Goal: Navigation & Orientation: Find specific page/section

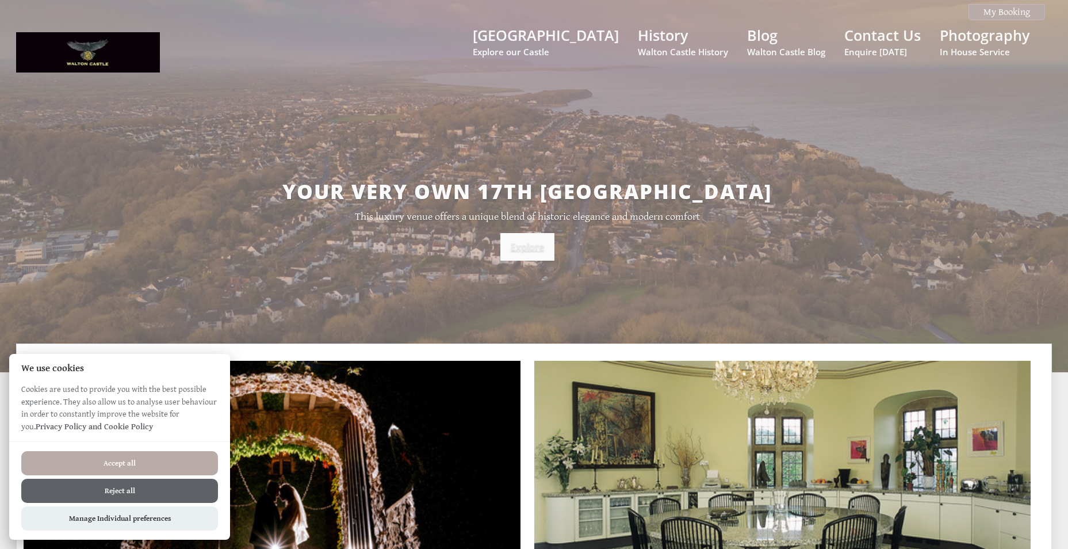
drag, startPoint x: 530, startPoint y: 235, endPoint x: 502, endPoint y: 242, distance: 28.6
click at [530, 235] on link "Explore" at bounding box center [527, 247] width 54 height 28
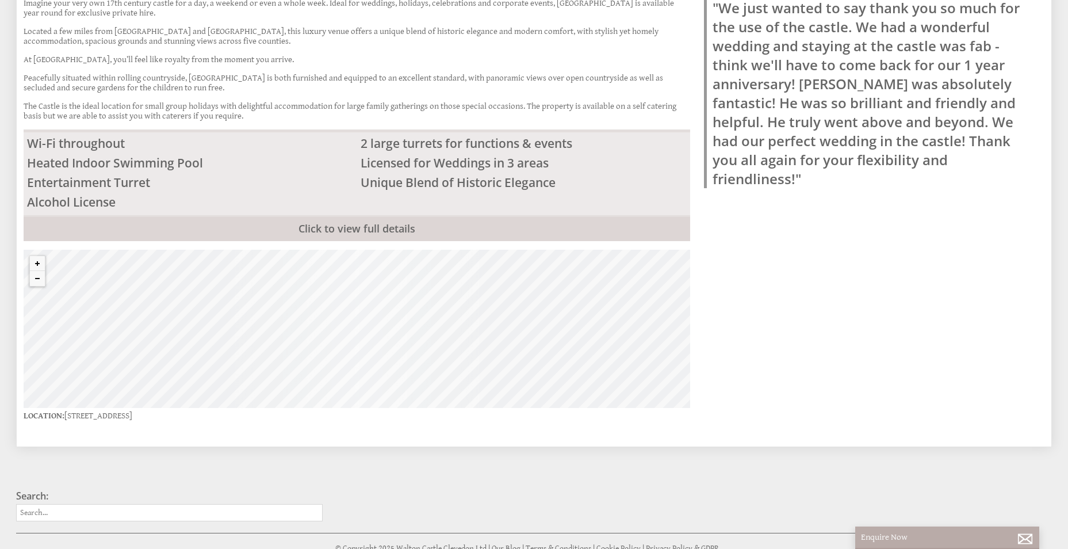
scroll to position [516, 0]
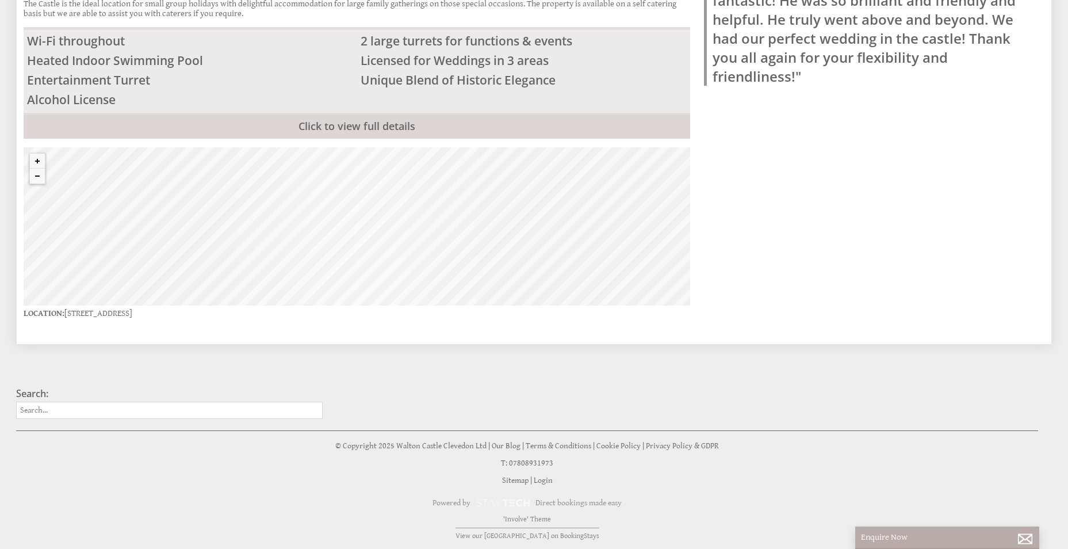
click at [879, 268] on div "Properties [GEOGRAPHIC_DATA] Overview Video Gallery Visit Website Reviews Suppl…" at bounding box center [527, 74] width 1021 height 493
click at [44, 176] on button "Zoom out" at bounding box center [37, 175] width 15 height 15
click at [43, 176] on button "Zoom out" at bounding box center [37, 175] width 15 height 15
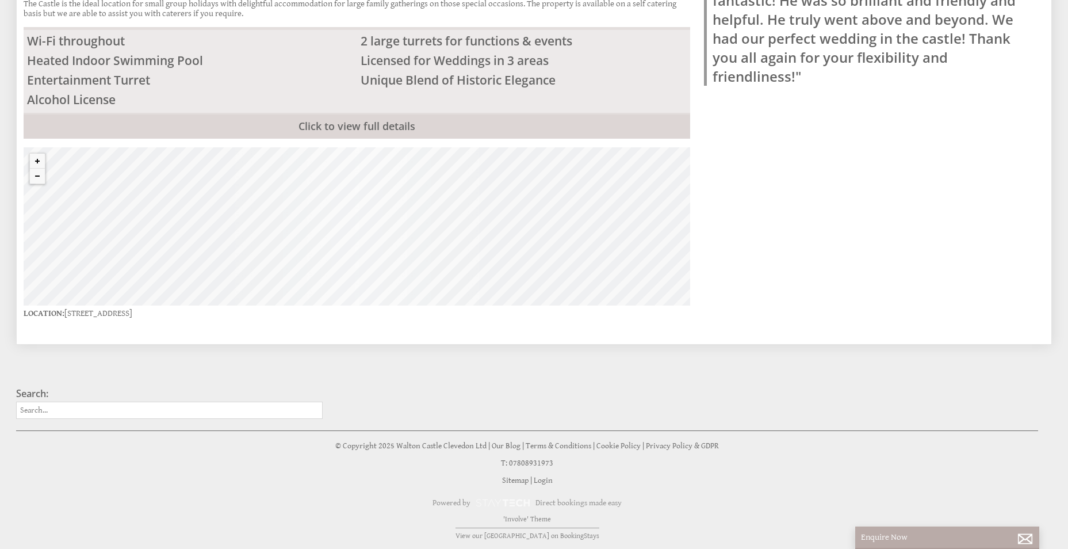
click at [516, 253] on div "© MapTiler © OpenStreetMap contributors" at bounding box center [357, 226] width 667 height 158
